Goal: Information Seeking & Learning: Check status

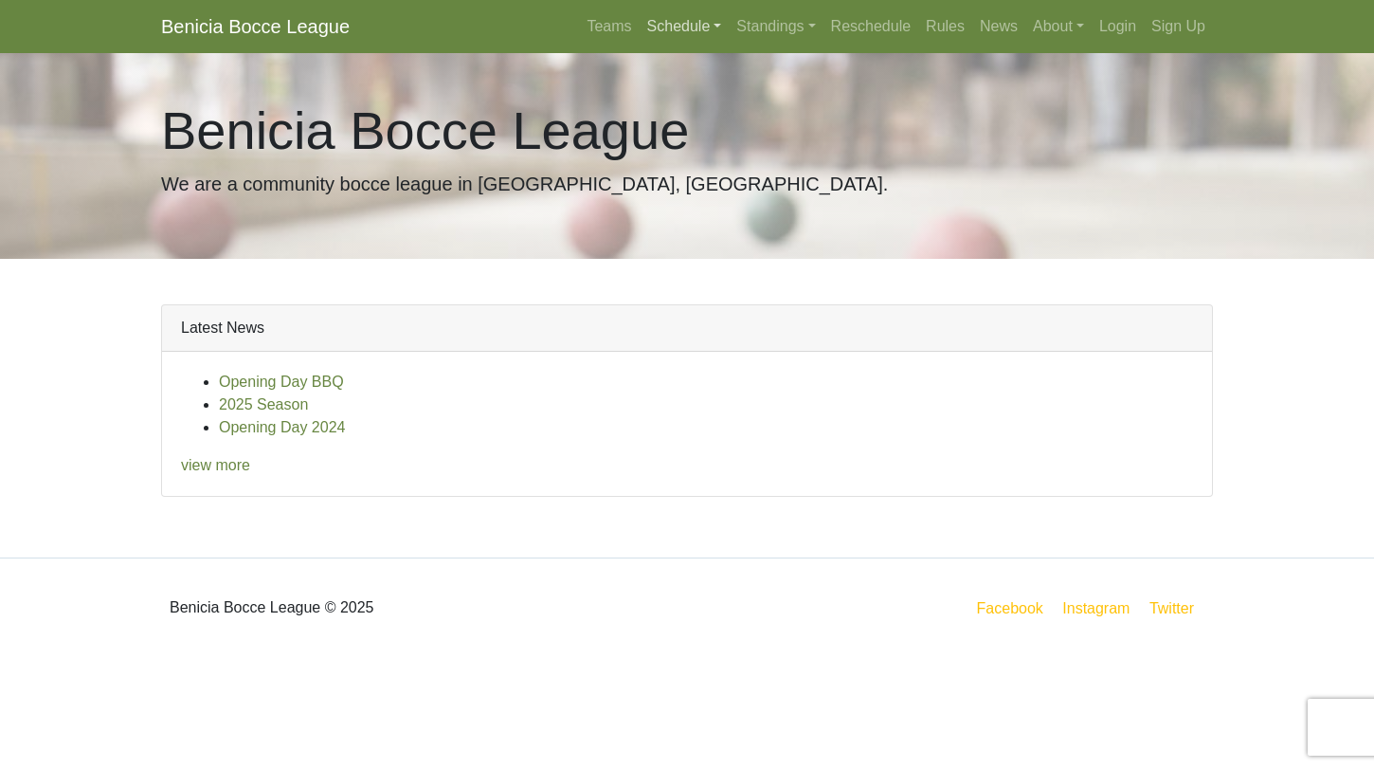
click at [671, 24] on link "Schedule" at bounding box center [685, 27] width 90 height 38
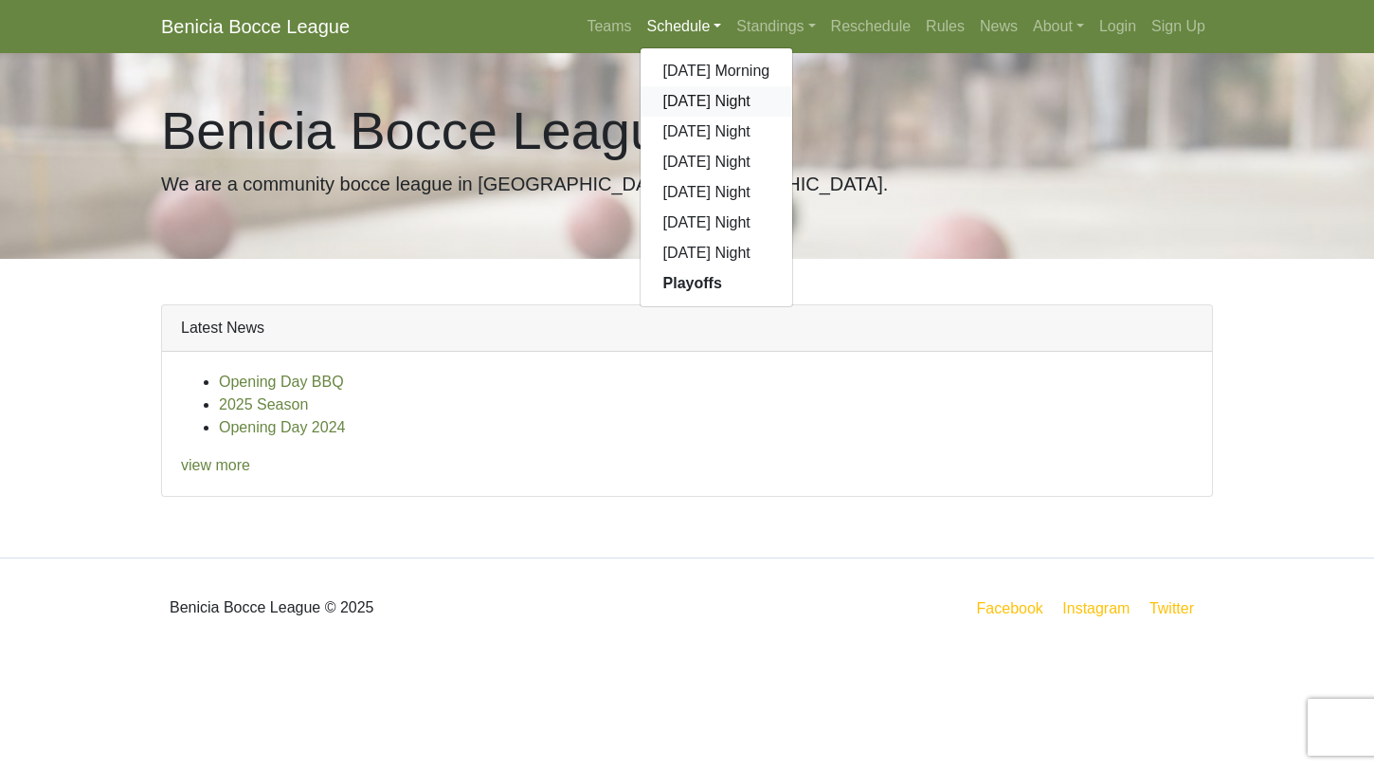
click at [672, 103] on link "[DATE] Night" at bounding box center [717, 101] width 153 height 30
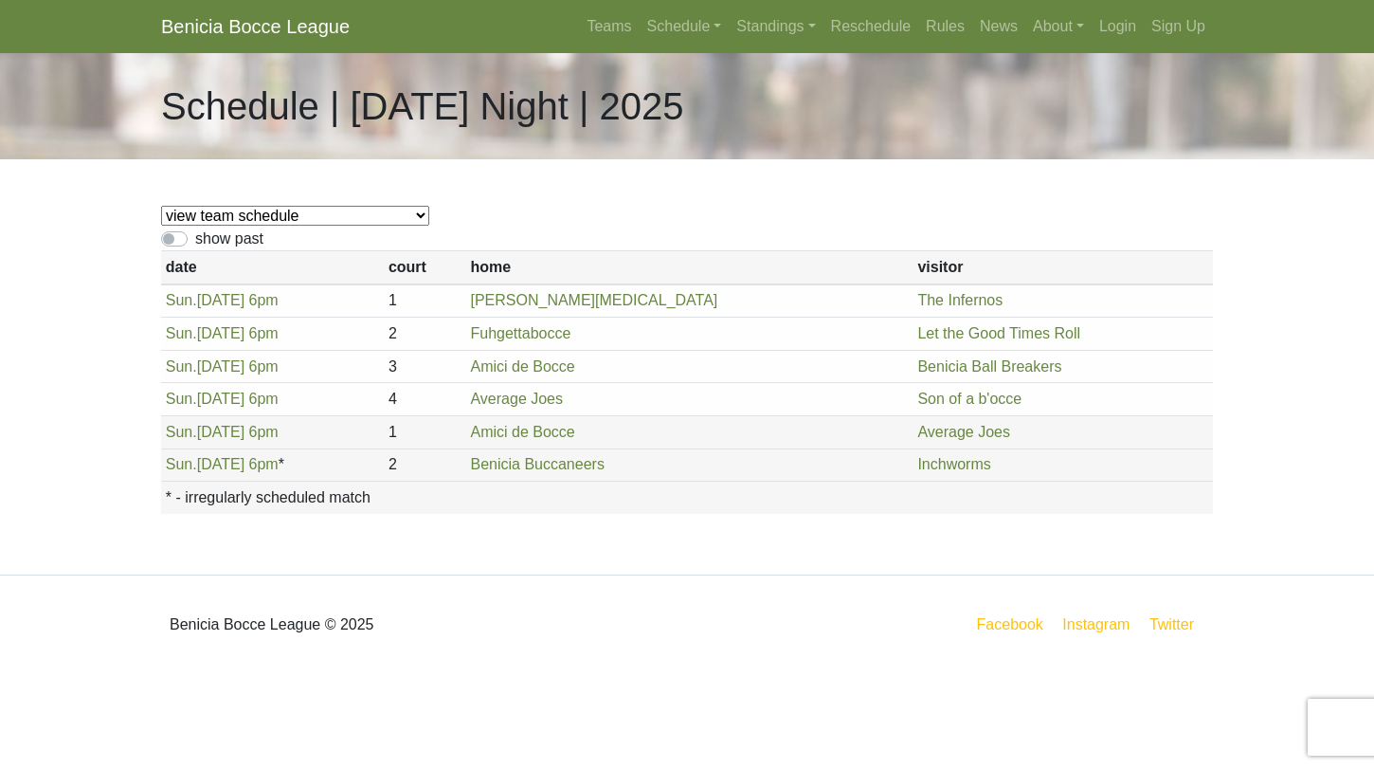
click at [746, 390] on td "Average Joes" at bounding box center [689, 399] width 447 height 33
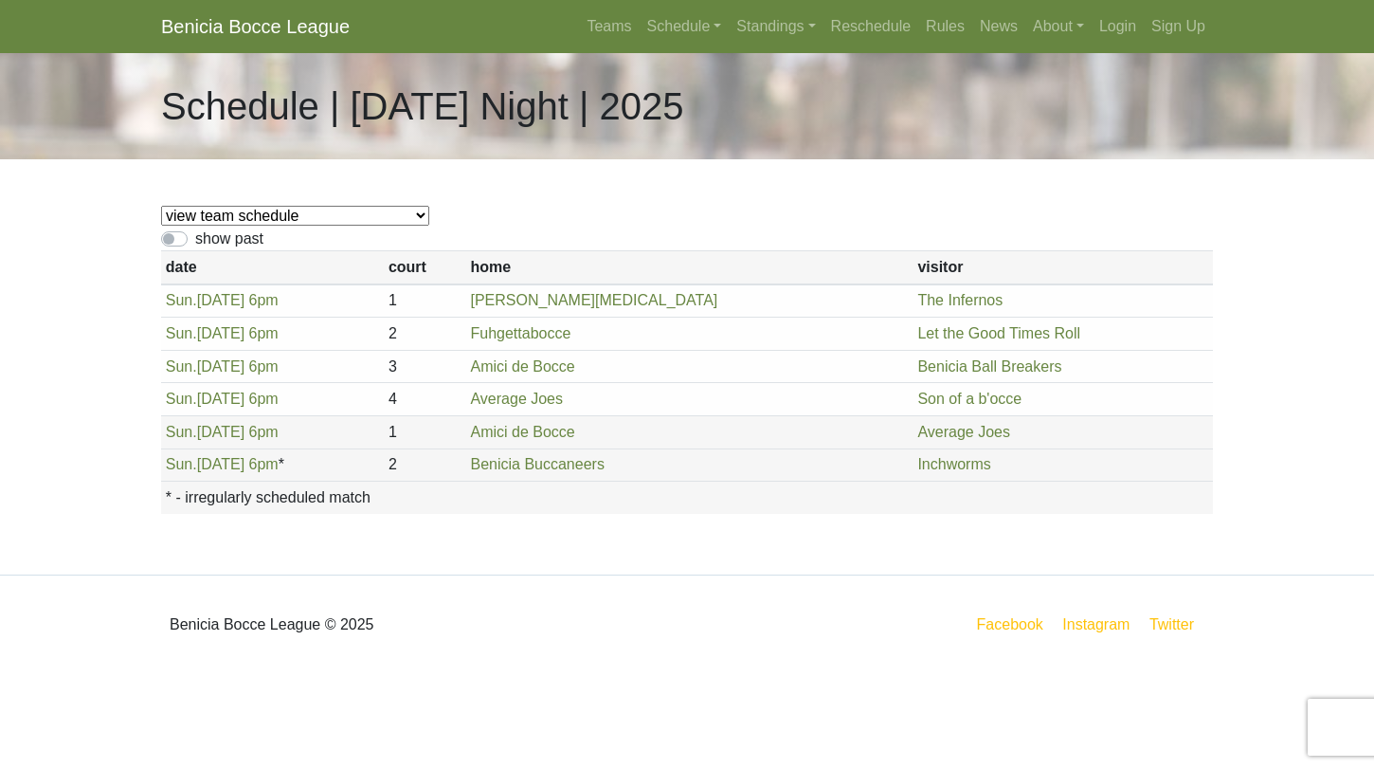
click at [746, 390] on td "Average Joes" at bounding box center [689, 399] width 447 height 33
click at [658, 29] on link "Schedule" at bounding box center [685, 27] width 90 height 38
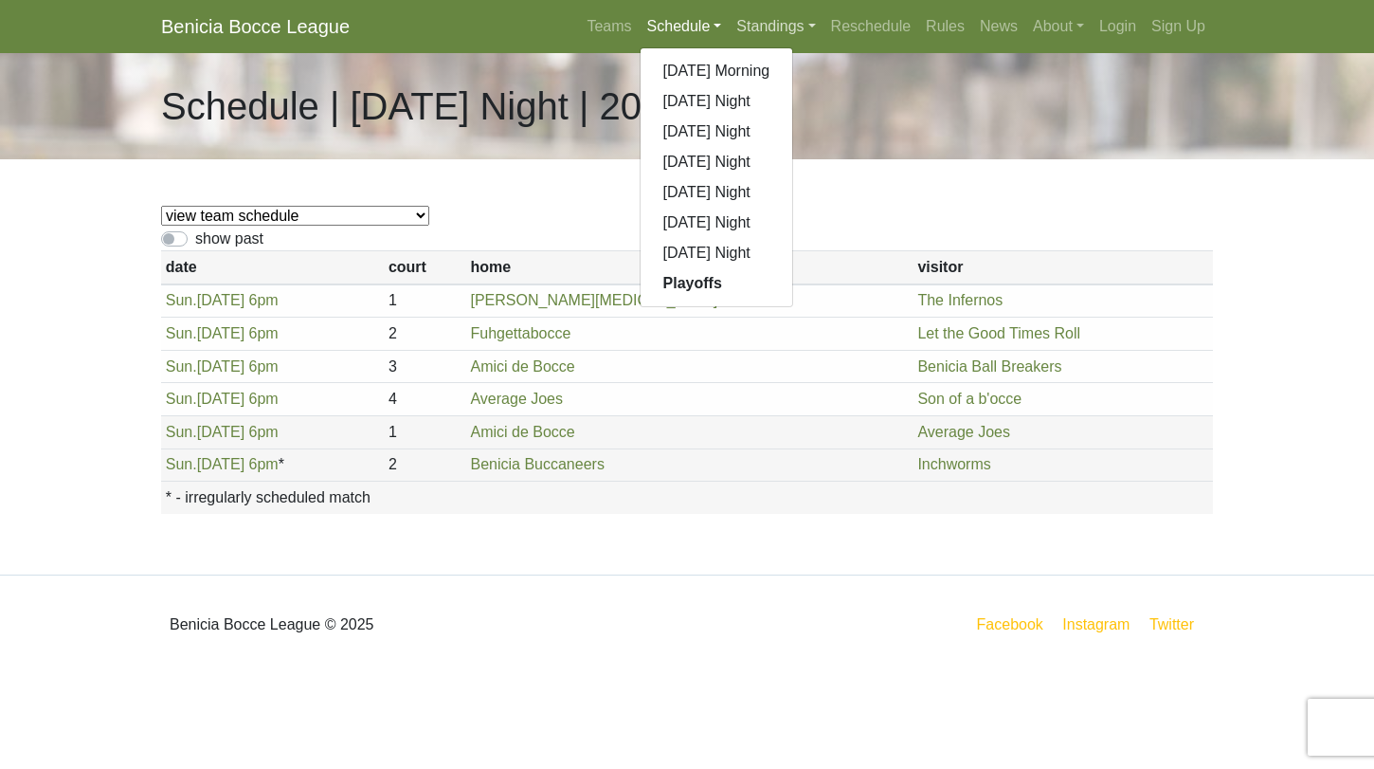
click at [742, 21] on link "Standings" at bounding box center [776, 27] width 94 height 38
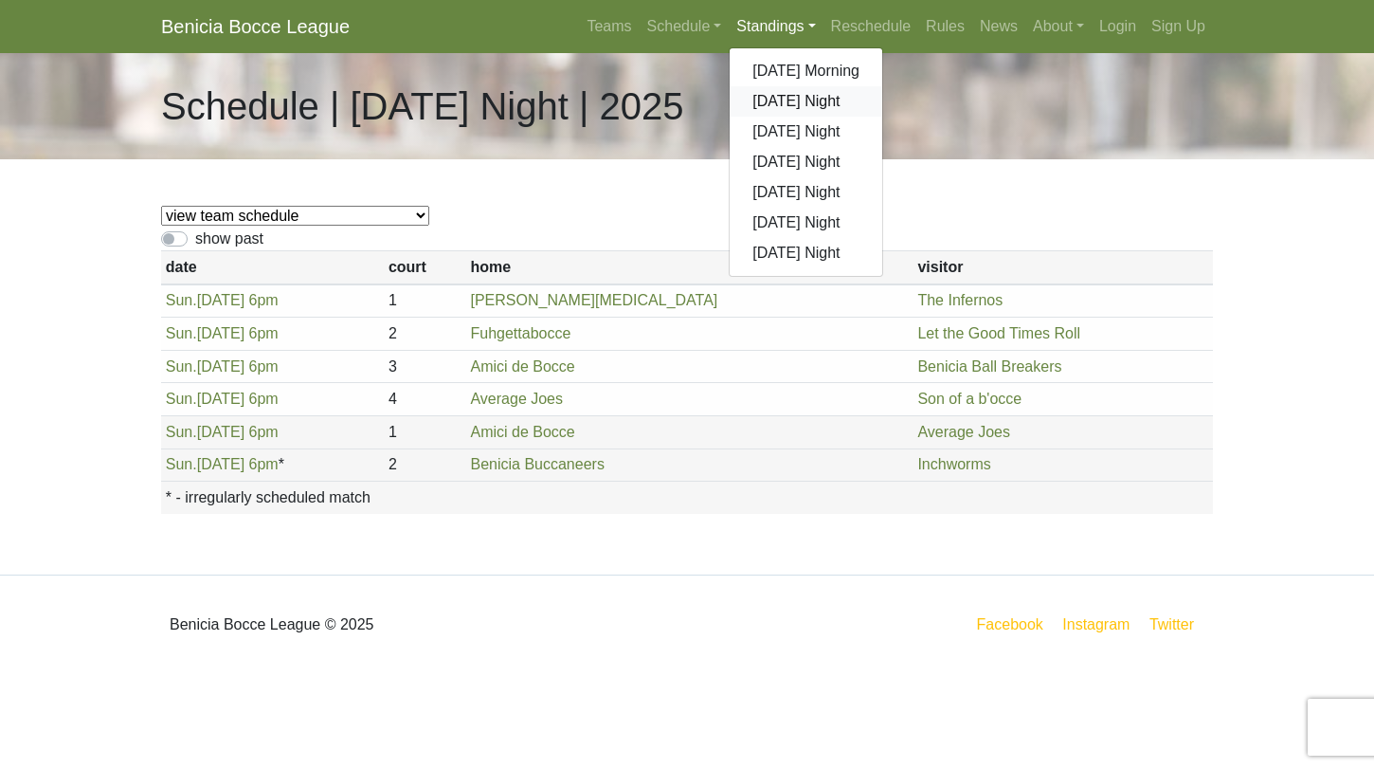
click at [751, 98] on link "[DATE] Night" at bounding box center [806, 101] width 153 height 30
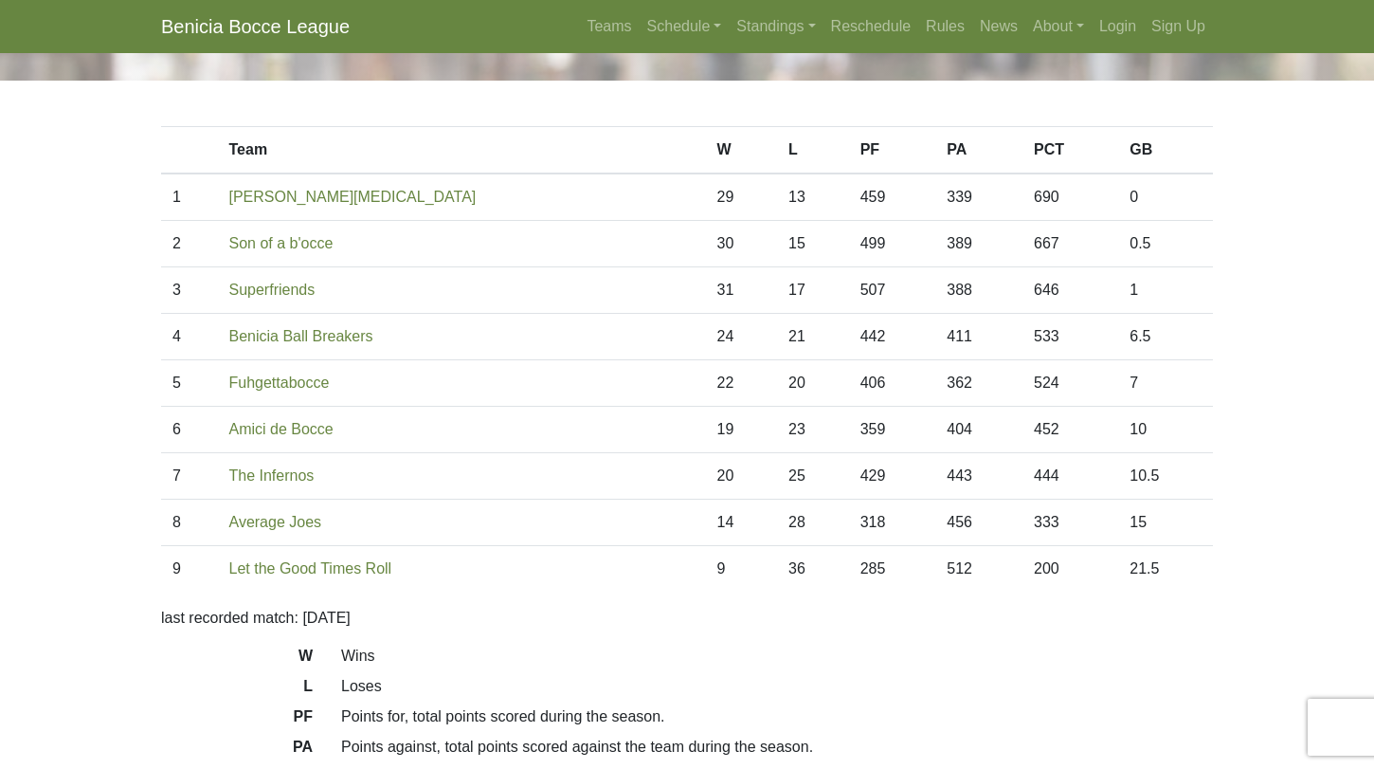
scroll to position [77, 0]
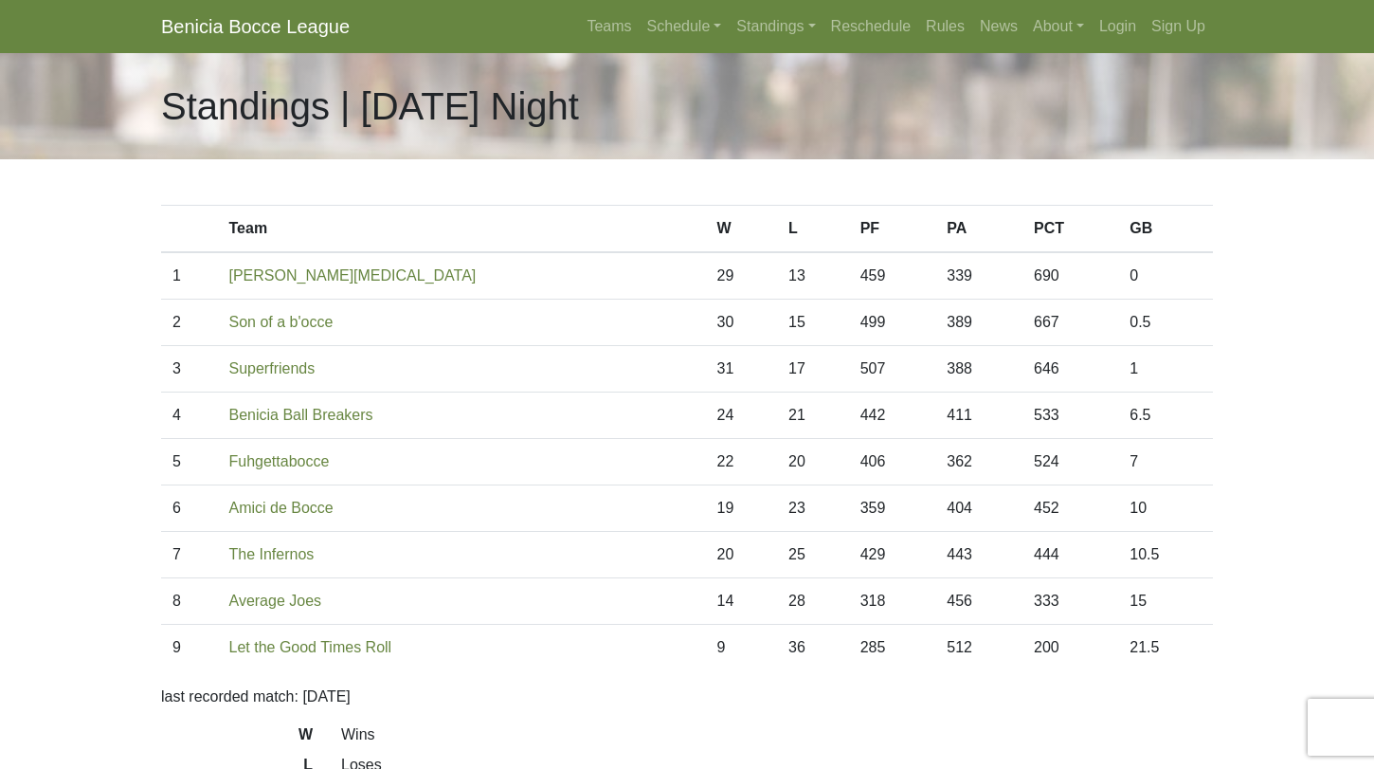
scroll to position [77, 0]
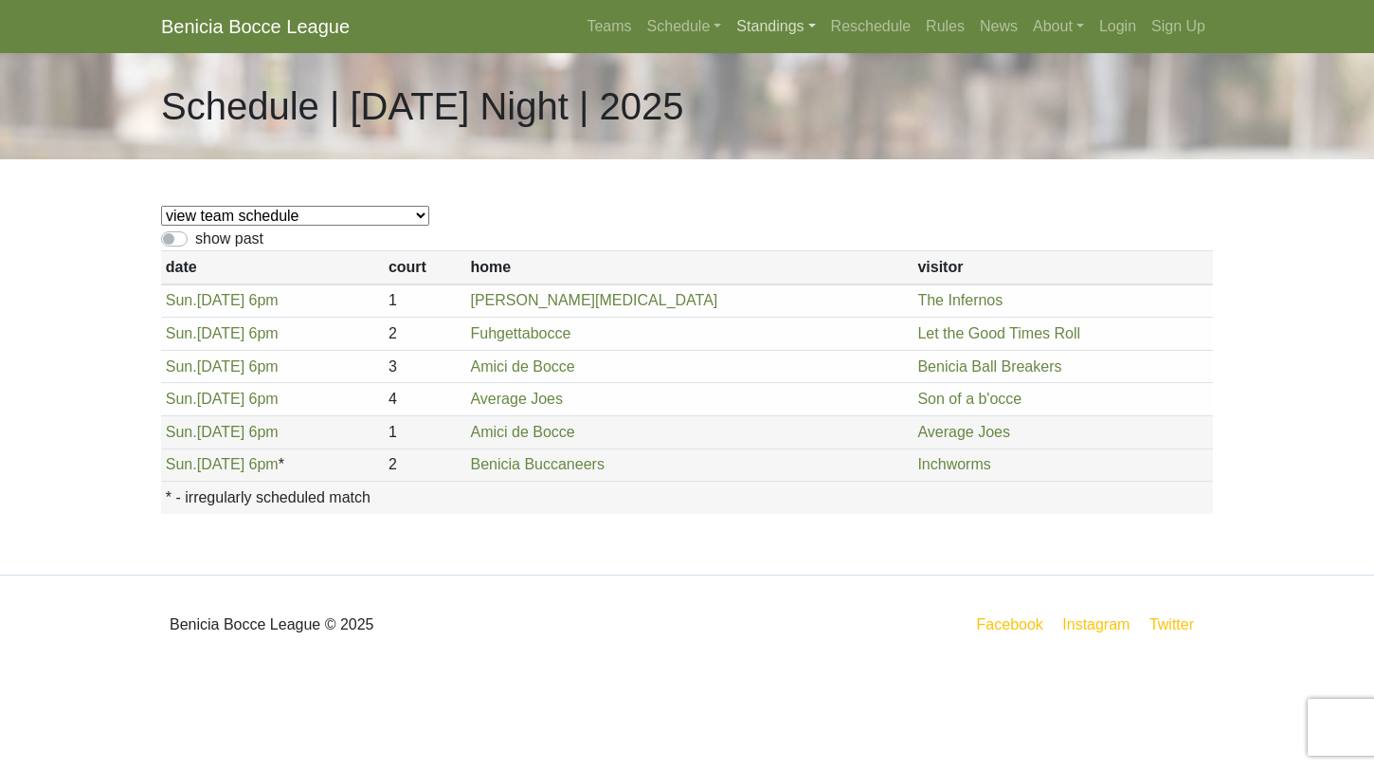
click at [748, 30] on link "Standings" at bounding box center [776, 27] width 94 height 38
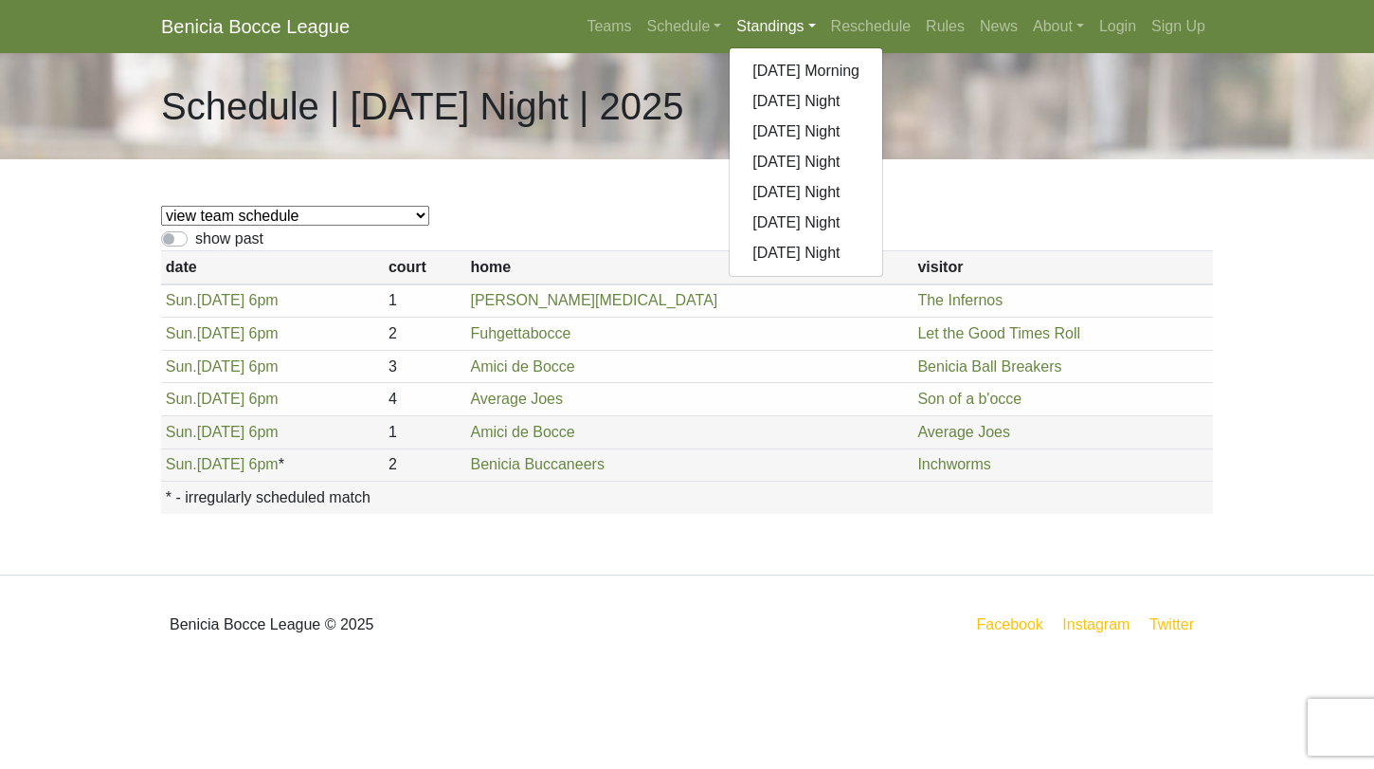
click at [801, 271] on div "Sunday Morning Sunday Night Monday Night Tuesday Night Wednesday Night Thursday…" at bounding box center [806, 161] width 154 height 229
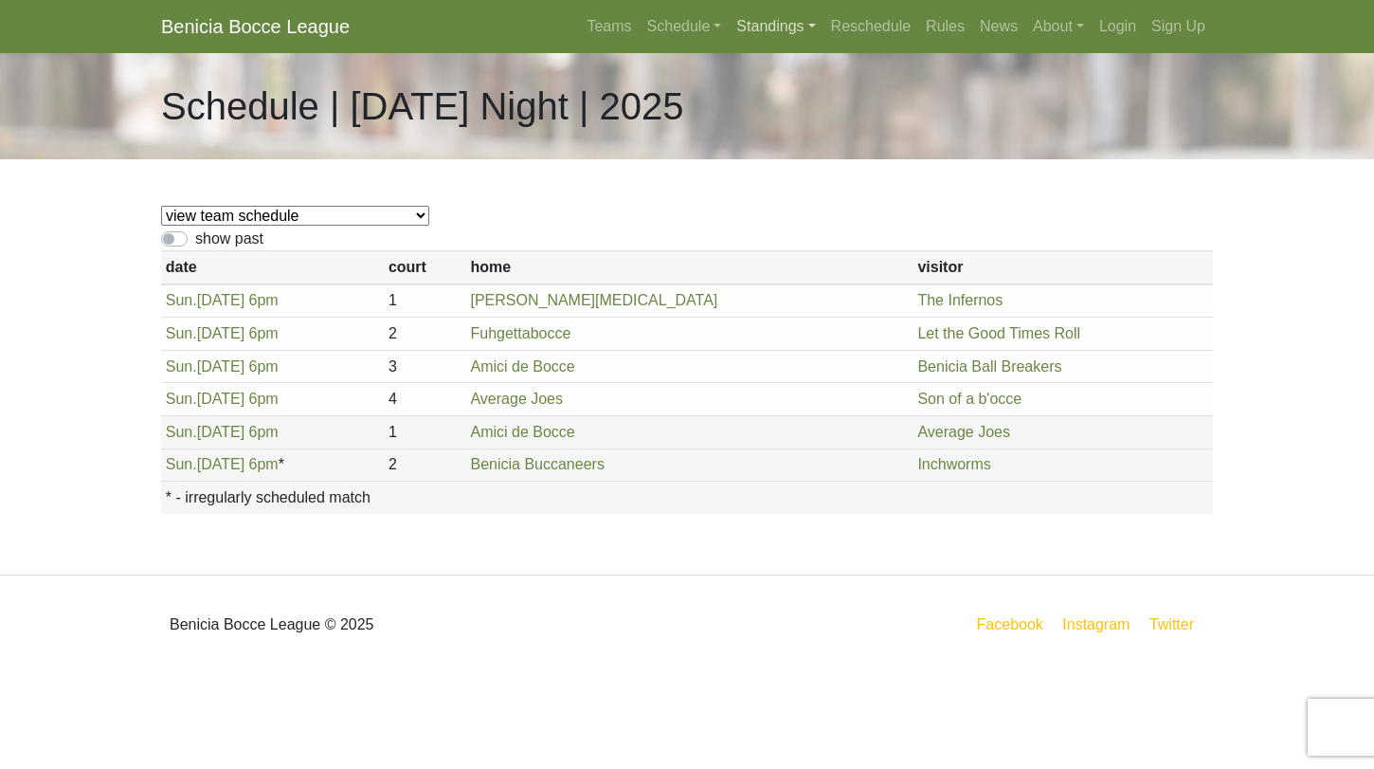
click at [750, 24] on link "Standings" at bounding box center [776, 27] width 94 height 38
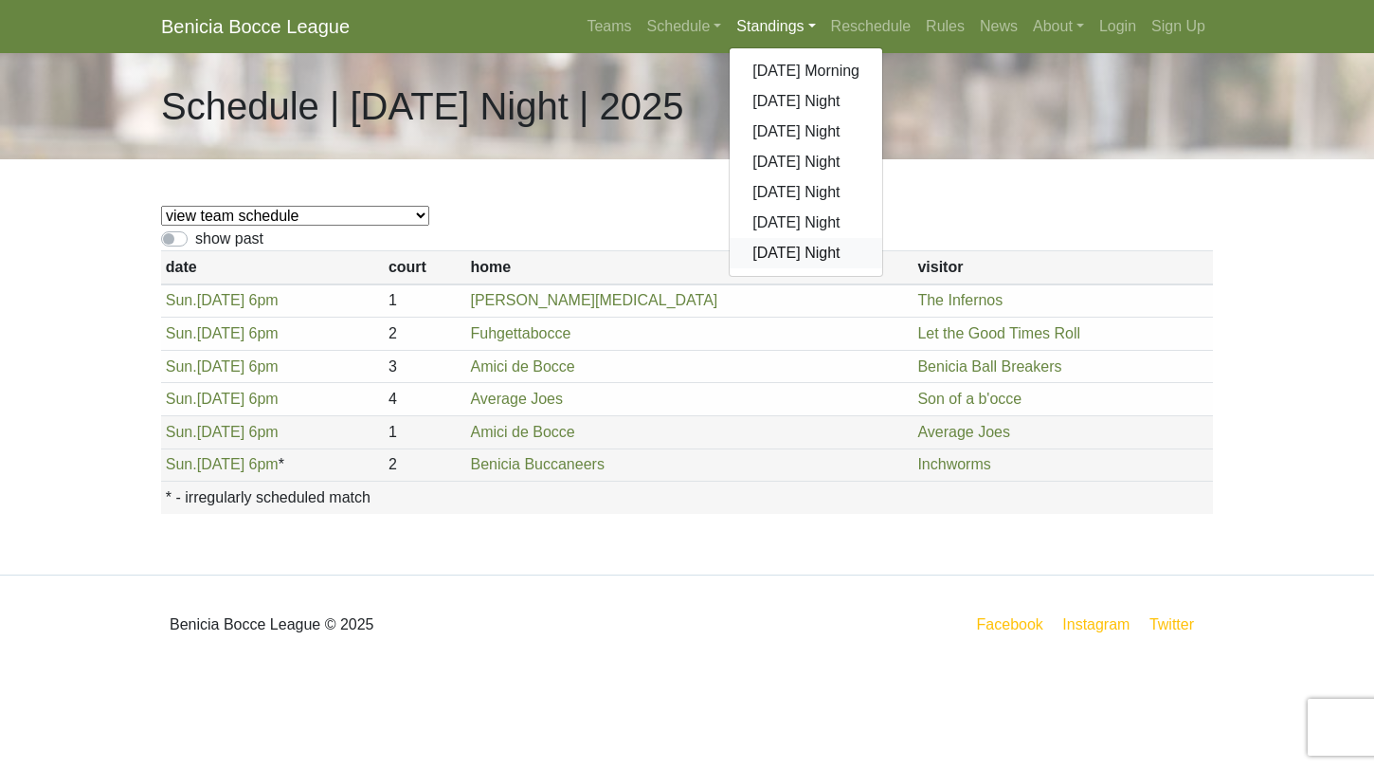
click at [800, 245] on link "[DATE] Night" at bounding box center [806, 253] width 153 height 30
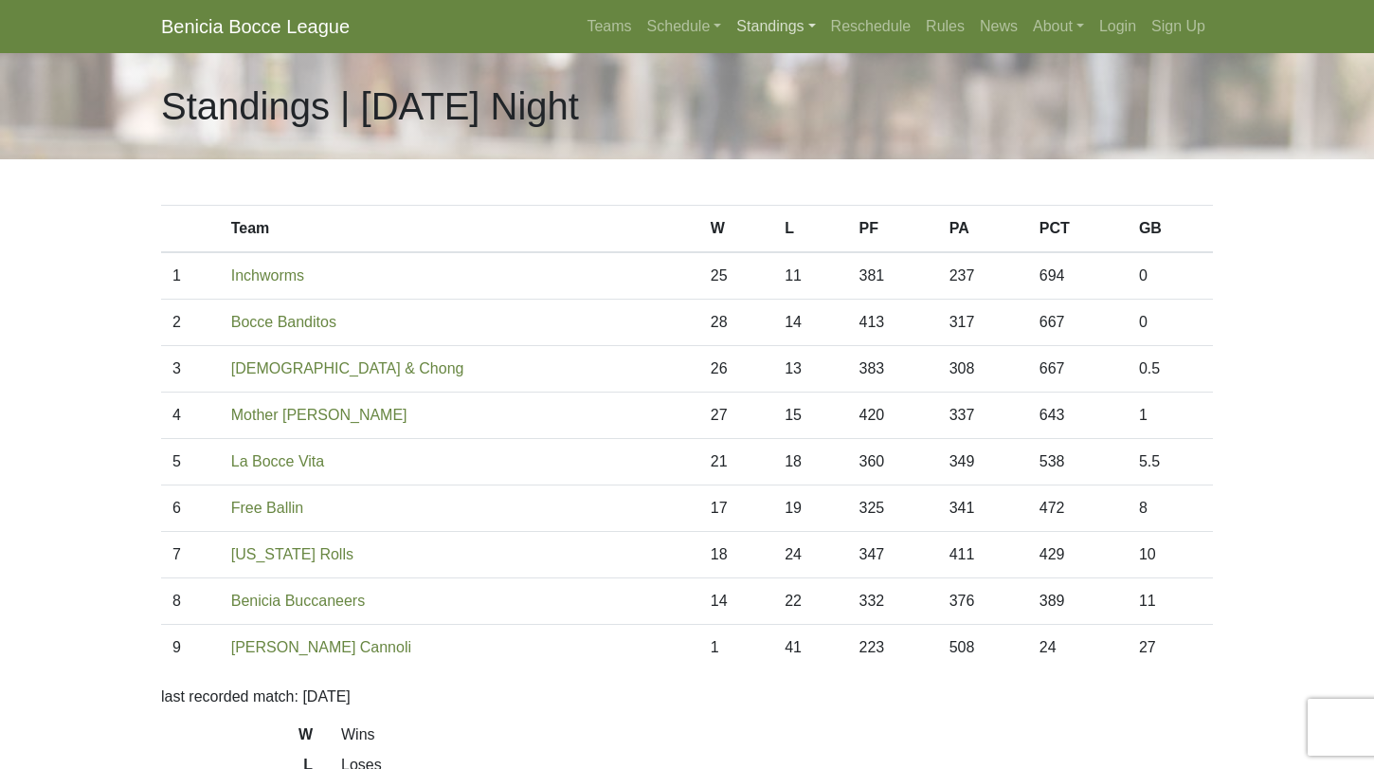
click at [749, 23] on link "Standings" at bounding box center [776, 27] width 94 height 38
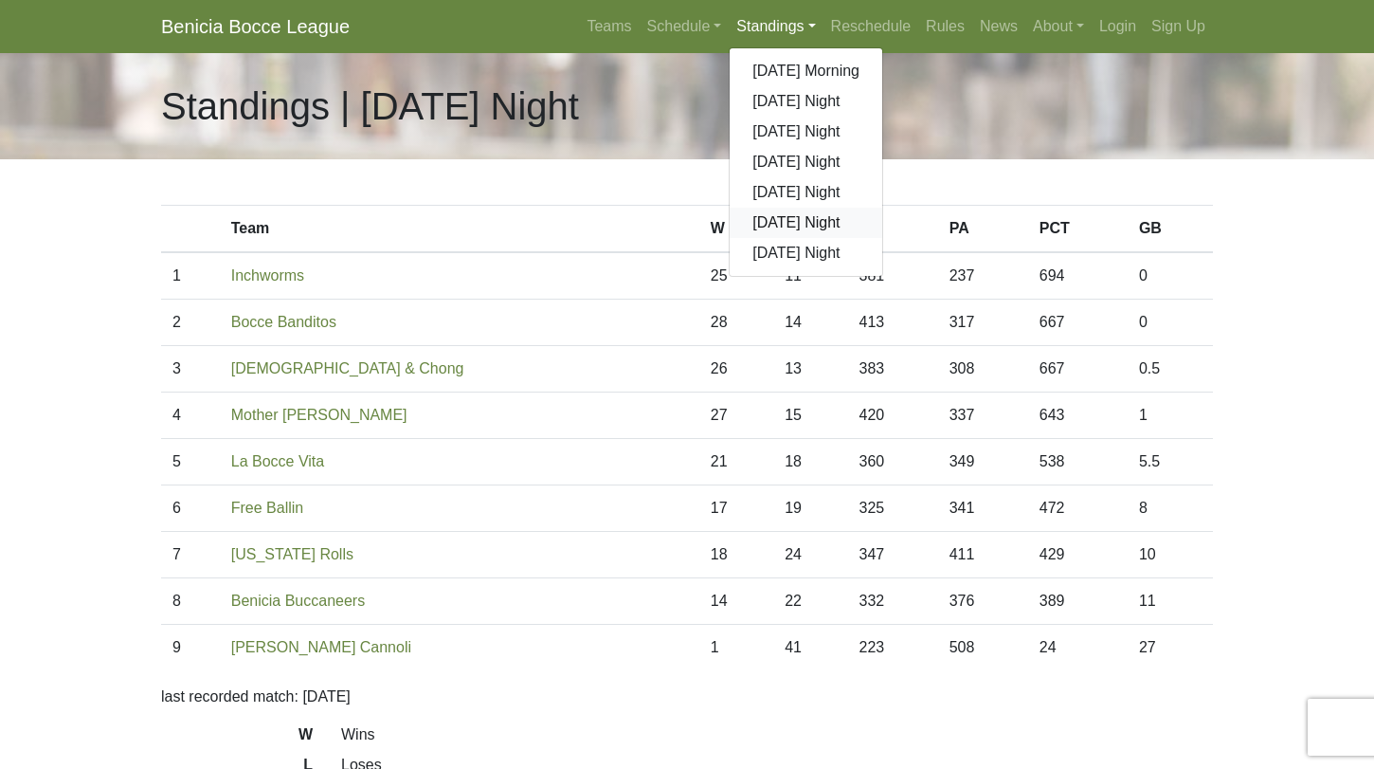
click at [799, 217] on link "[DATE] Night" at bounding box center [806, 223] width 153 height 30
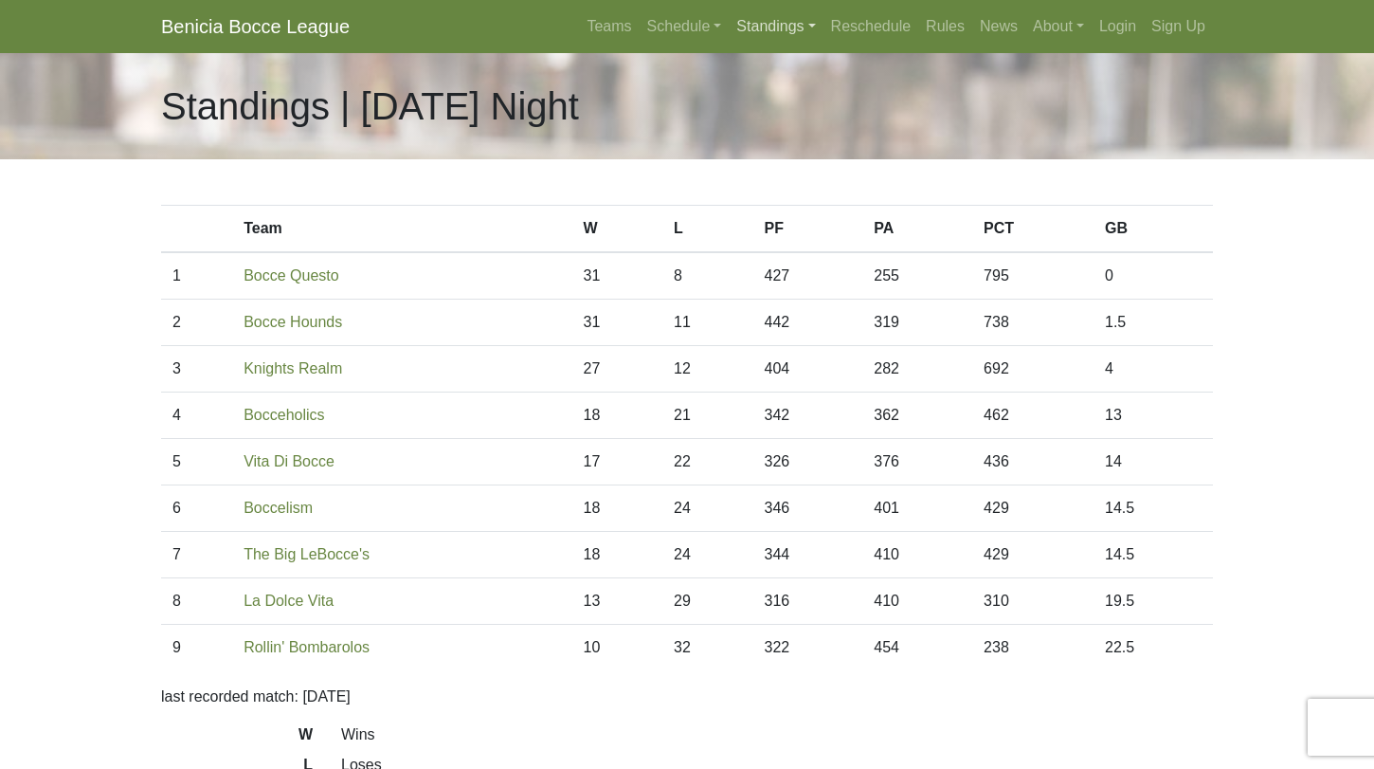
click at [768, 43] on link "Standings" at bounding box center [776, 27] width 94 height 38
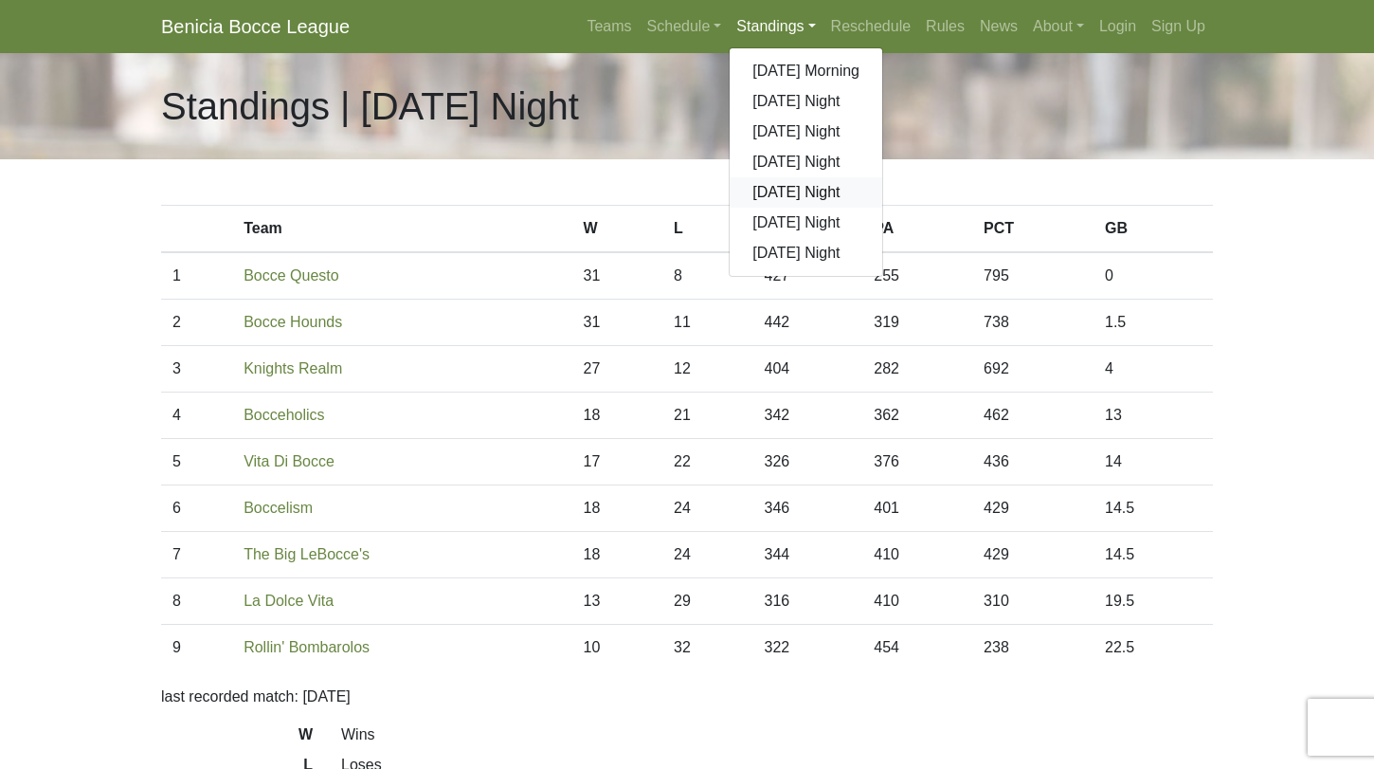
click at [780, 188] on link "[DATE] Night" at bounding box center [806, 192] width 153 height 30
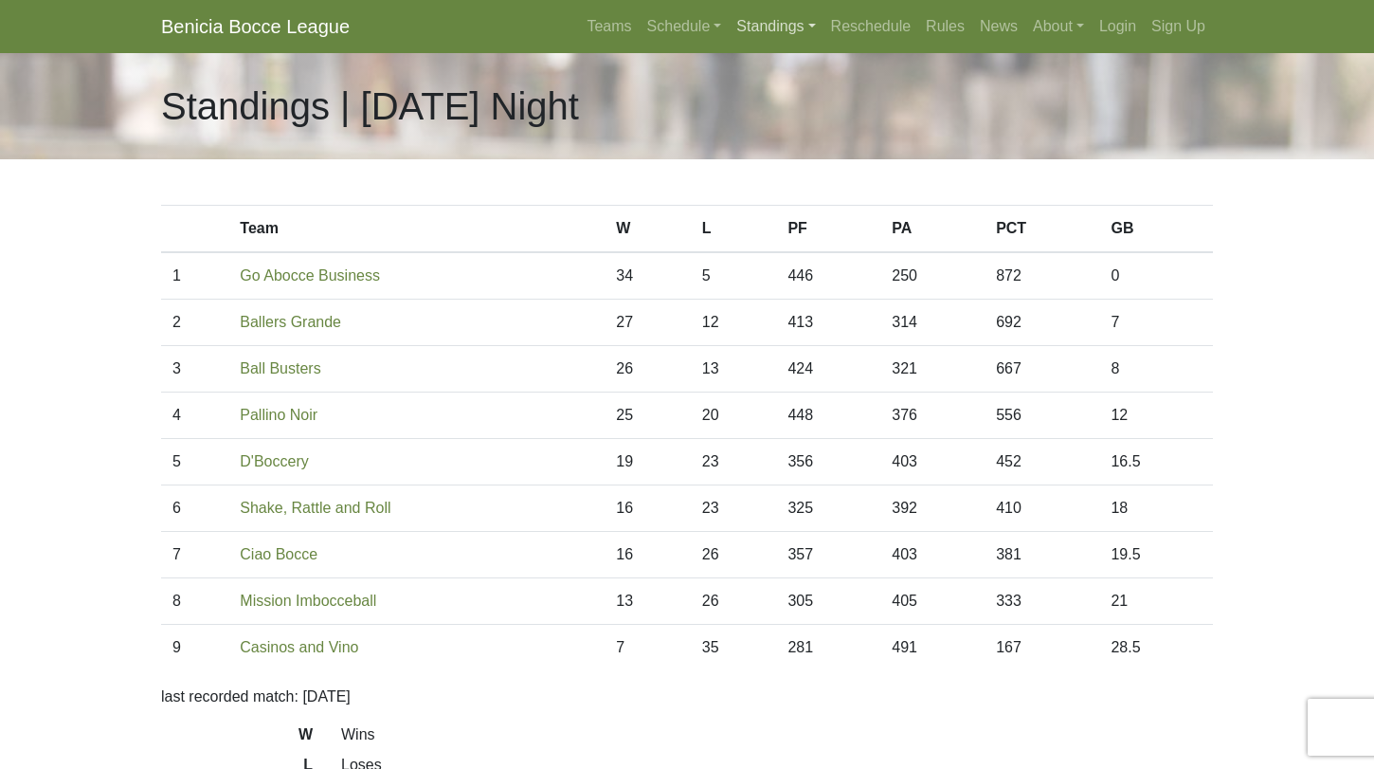
click at [752, 33] on link "Standings" at bounding box center [776, 27] width 94 height 38
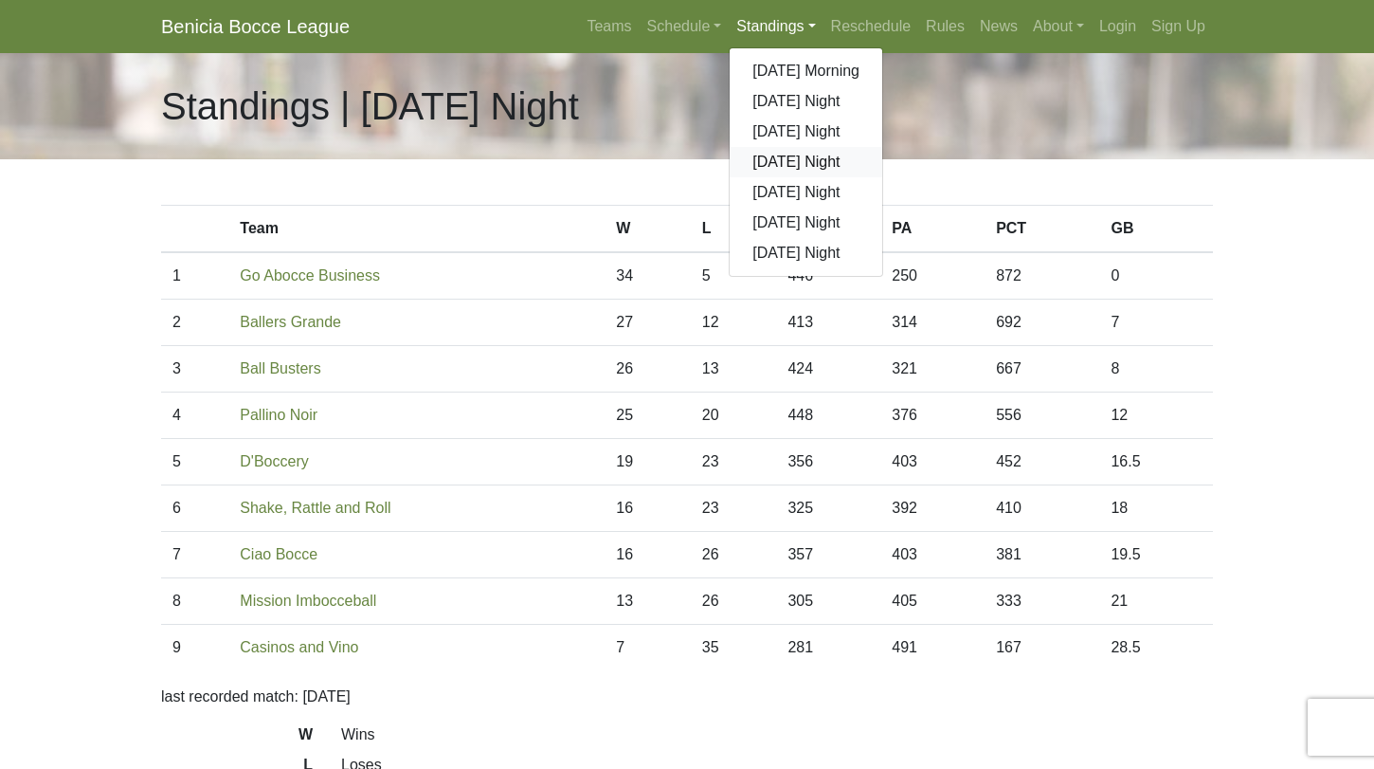
click at [771, 158] on link "[DATE] Night" at bounding box center [806, 162] width 153 height 30
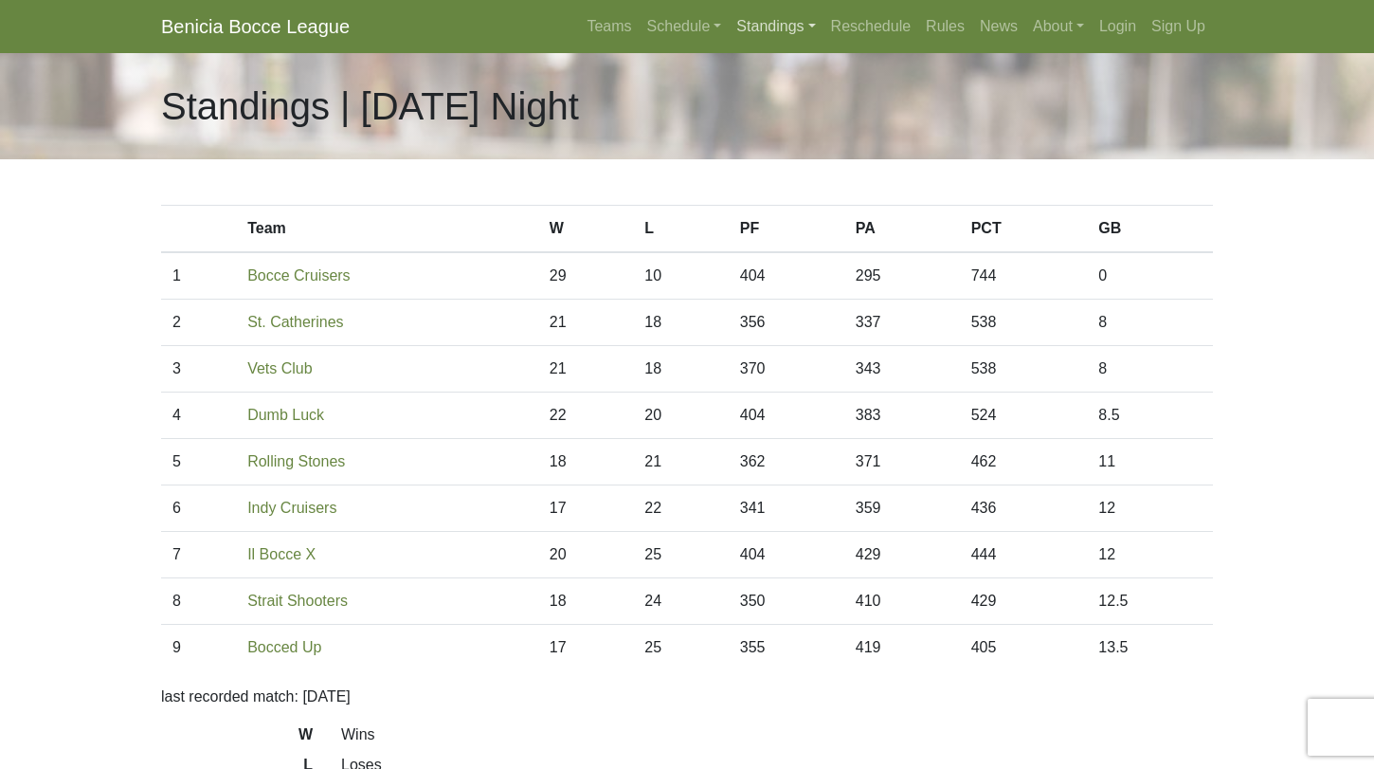
click at [760, 31] on link "Standings" at bounding box center [776, 27] width 94 height 38
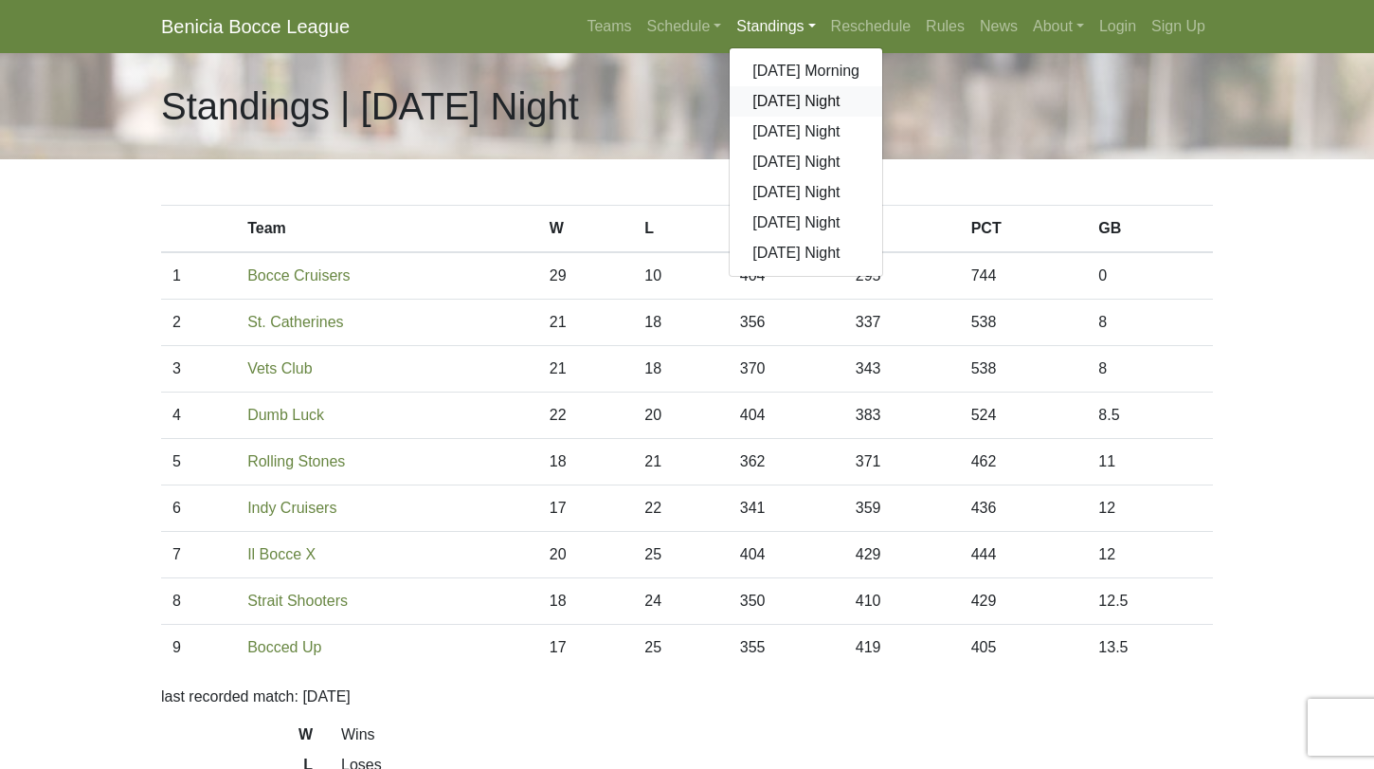
click at [768, 94] on link "[DATE] Night" at bounding box center [806, 101] width 153 height 30
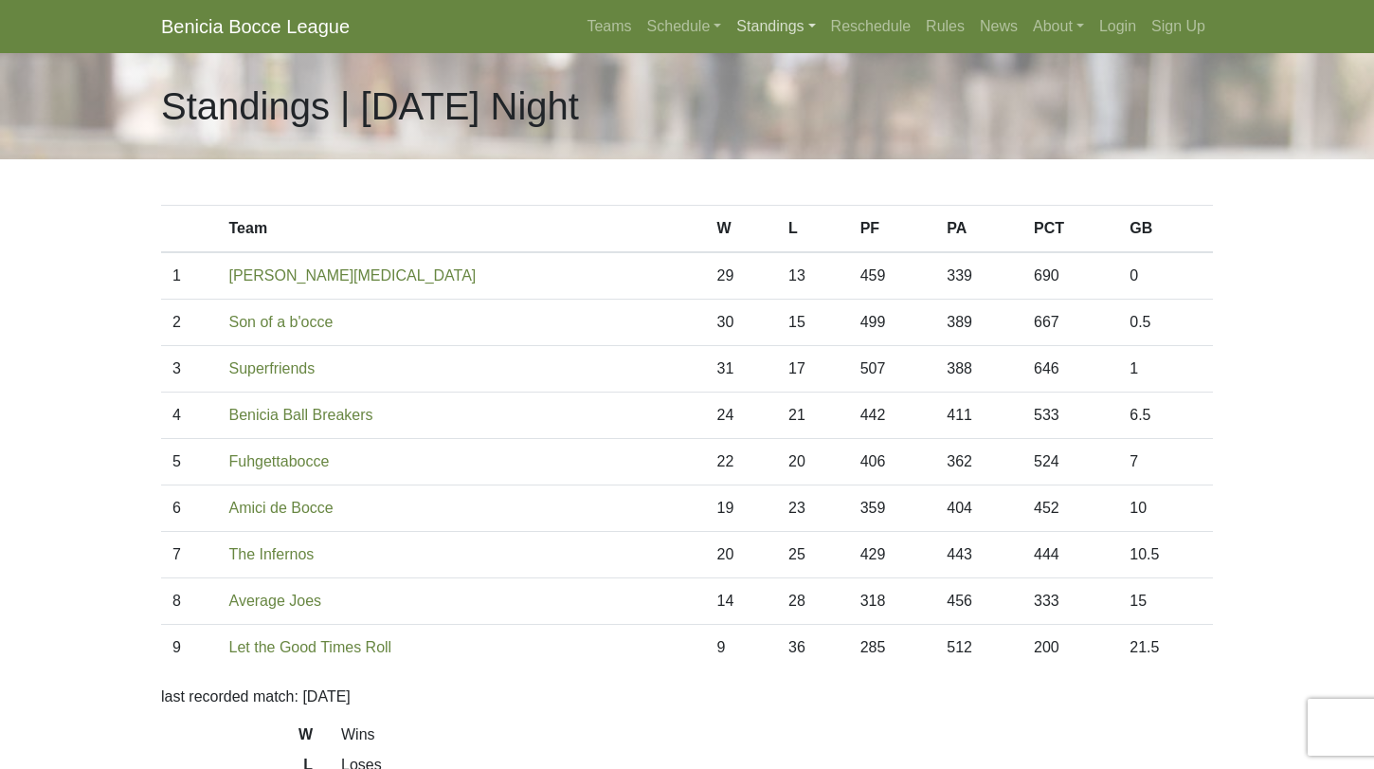
click at [756, 33] on link "Standings" at bounding box center [776, 27] width 94 height 38
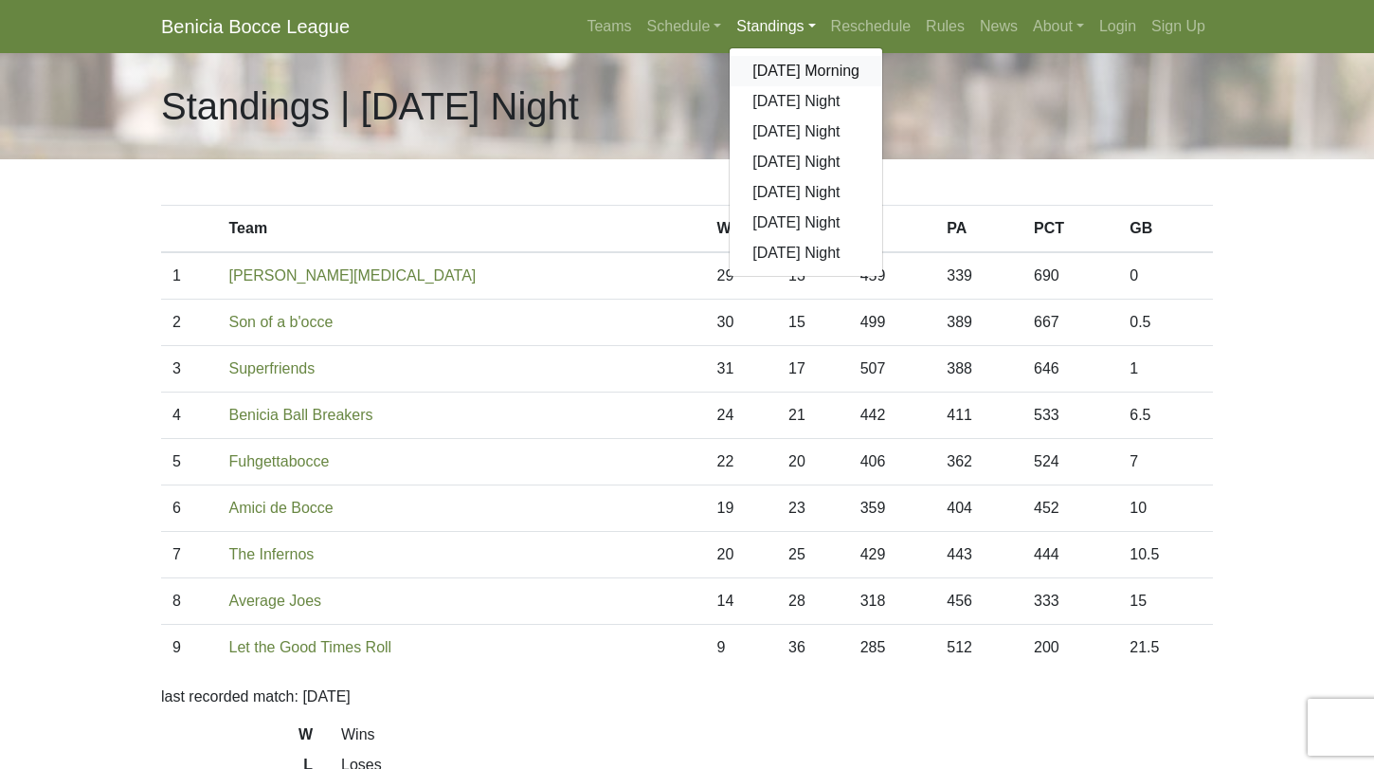
click at [763, 60] on link "[DATE] Morning" at bounding box center [806, 71] width 153 height 30
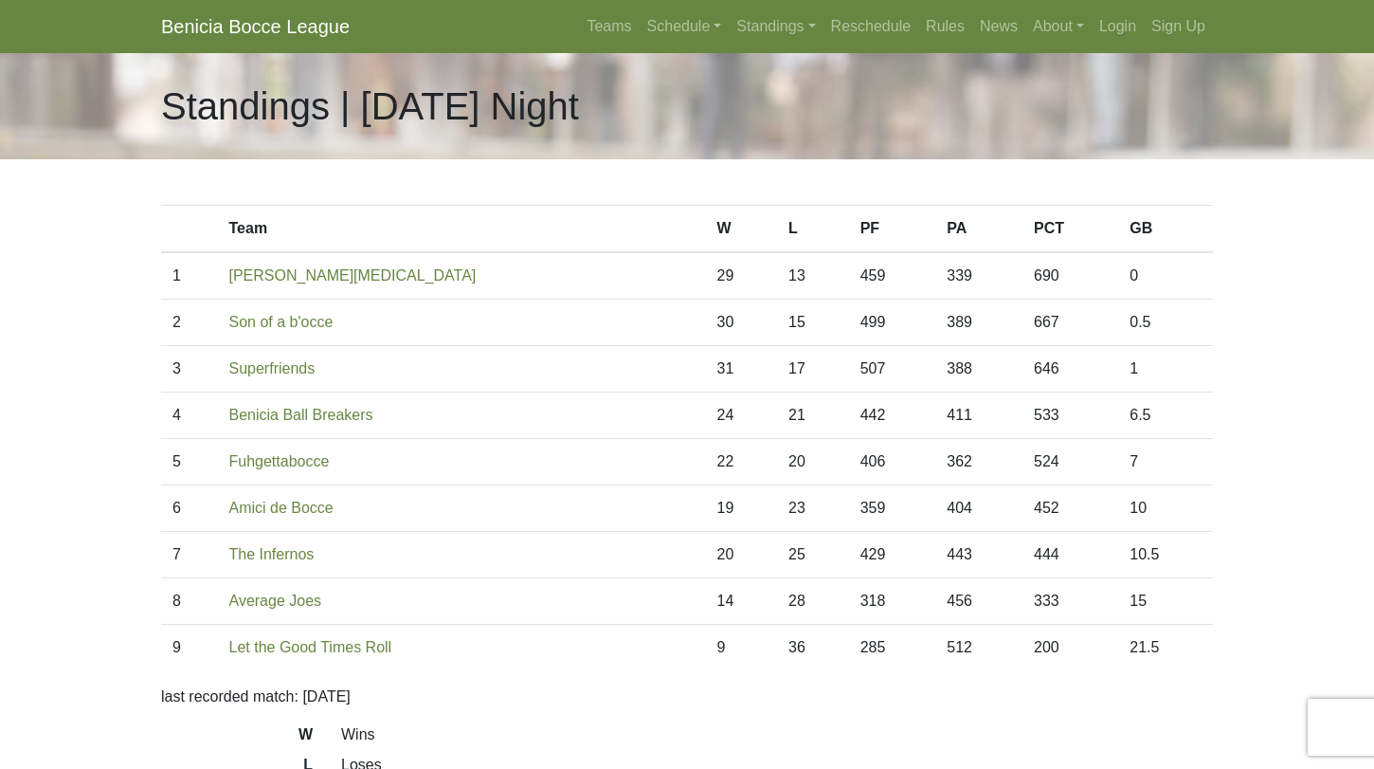
click at [260, 26] on link "Benicia Bocce League" at bounding box center [255, 27] width 189 height 38
